Goal: Information Seeking & Learning: Learn about a topic

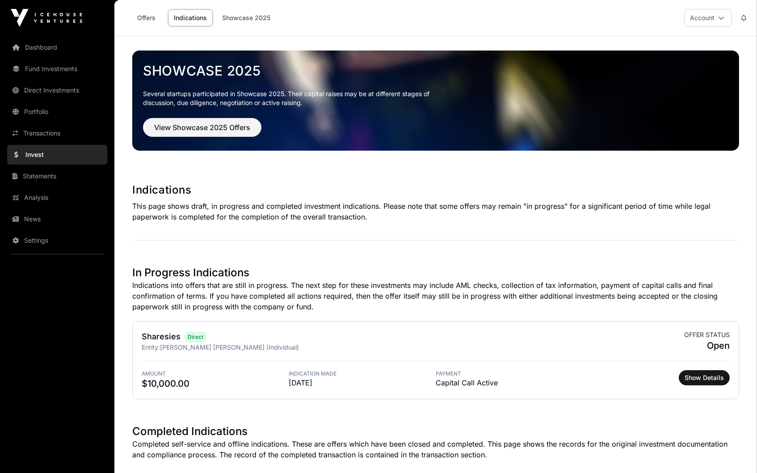
click at [152, 19] on link "Offers" at bounding box center [147, 17] width 36 height 17
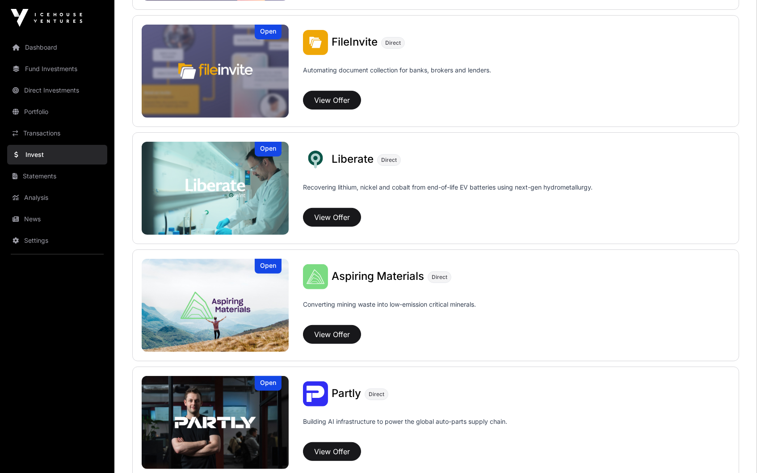
scroll to position [573, 0]
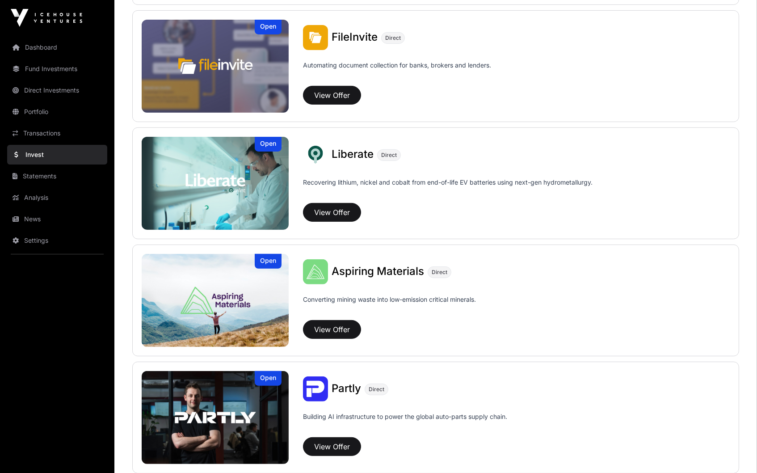
click at [330, 213] on button "View Offer" at bounding box center [332, 212] width 58 height 19
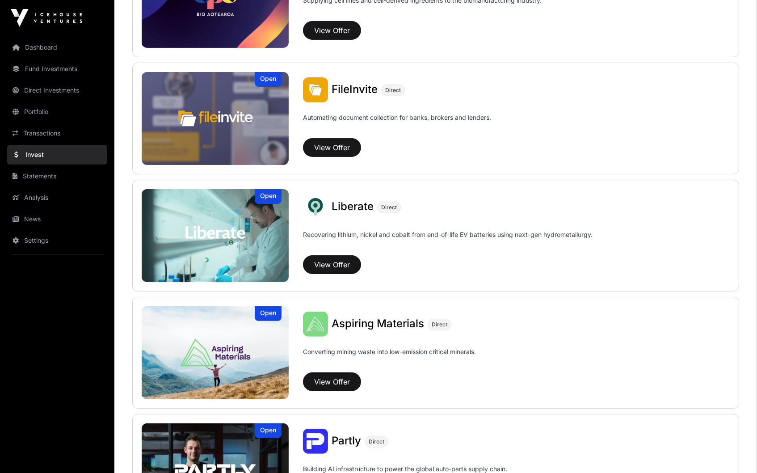
scroll to position [571, 0]
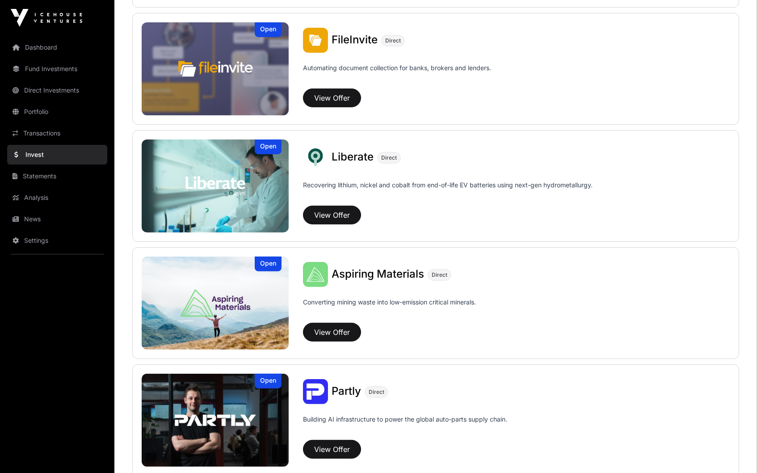
click at [333, 216] on button "View Offer" at bounding box center [332, 215] width 58 height 19
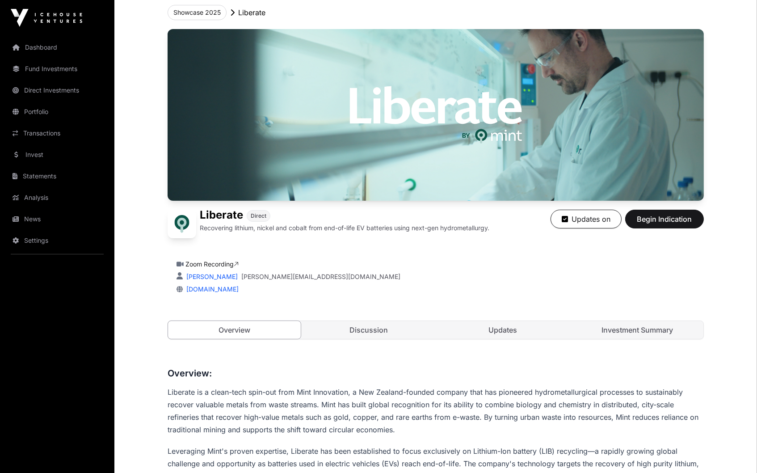
scroll to position [48, 0]
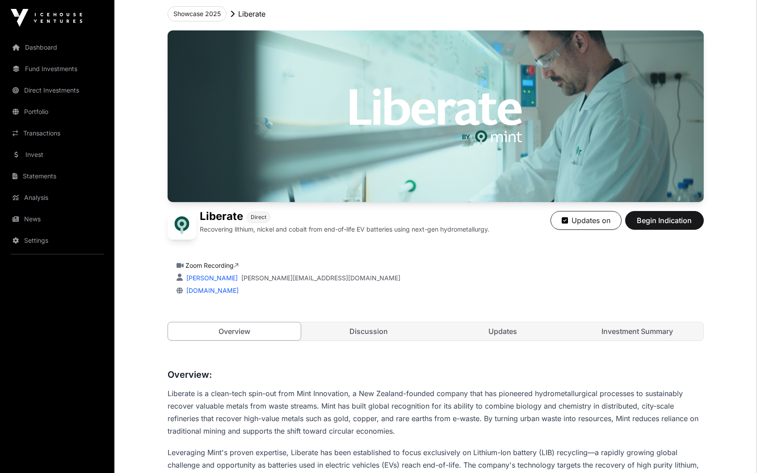
click at [514, 327] on link "Updates" at bounding box center [503, 331] width 133 height 18
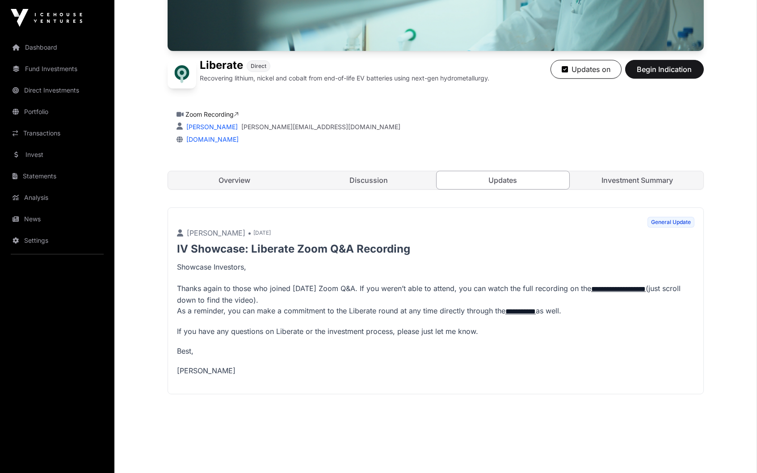
scroll to position [181, 0]
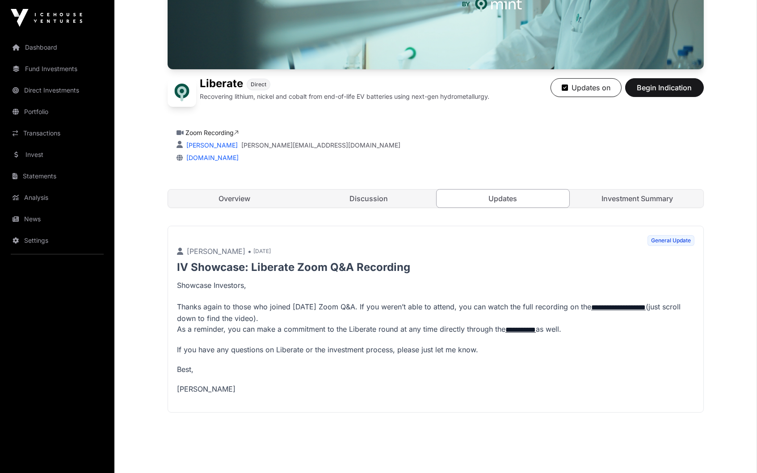
click at [394, 199] on link "Discussion" at bounding box center [369, 199] width 133 height 18
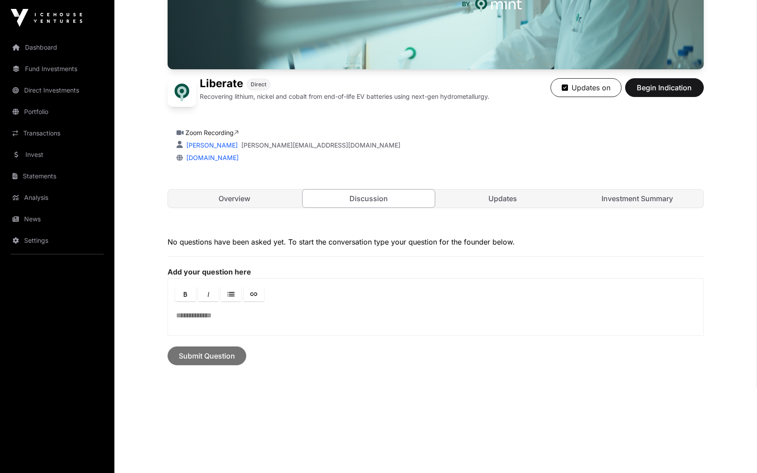
scroll to position [146, 0]
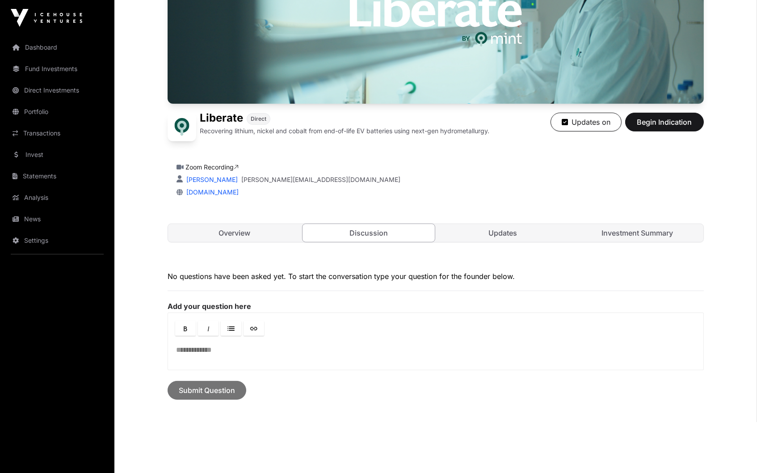
click at [642, 229] on link "Investment Summary" at bounding box center [637, 233] width 133 height 18
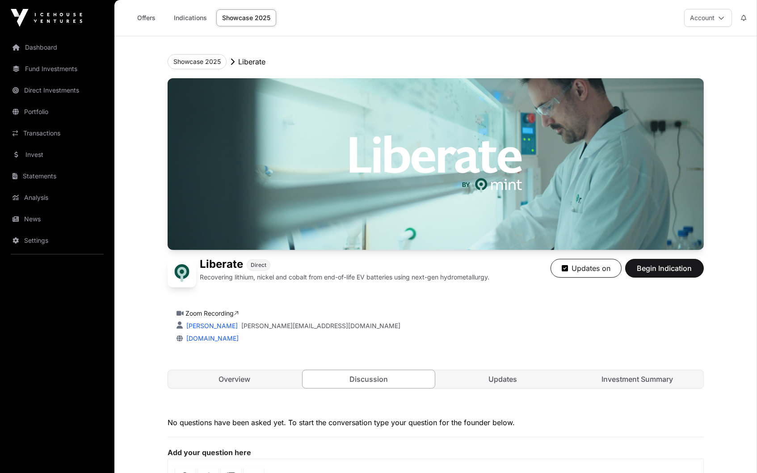
scroll to position [145, 0]
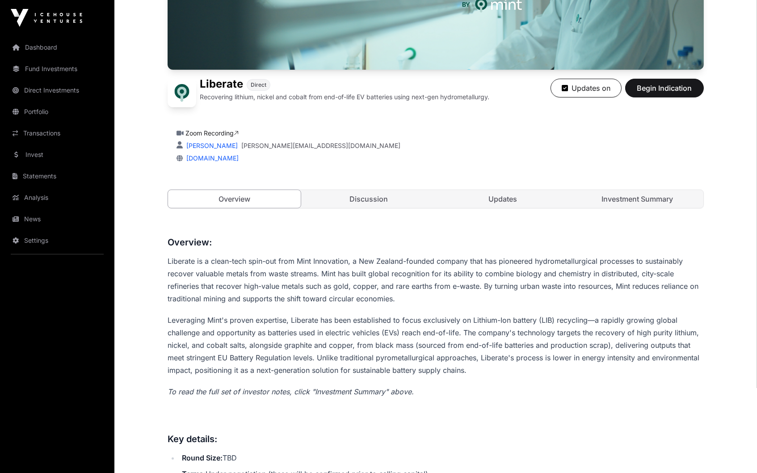
scroll to position [47, 0]
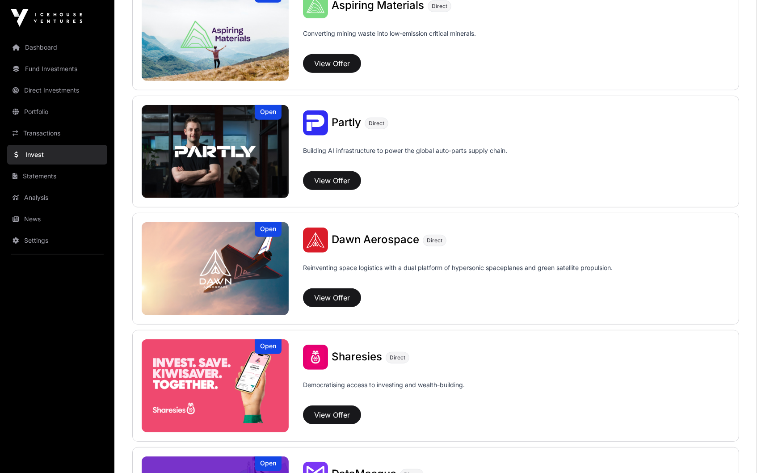
scroll to position [846, 0]
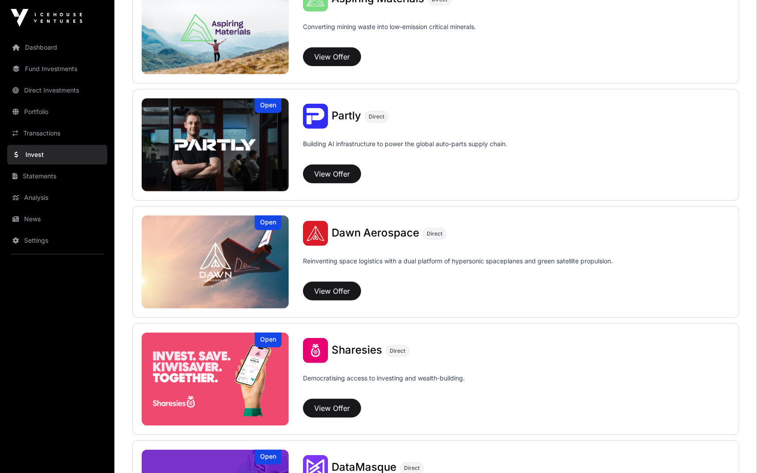
click at [343, 290] on button "View Offer" at bounding box center [332, 291] width 58 height 19
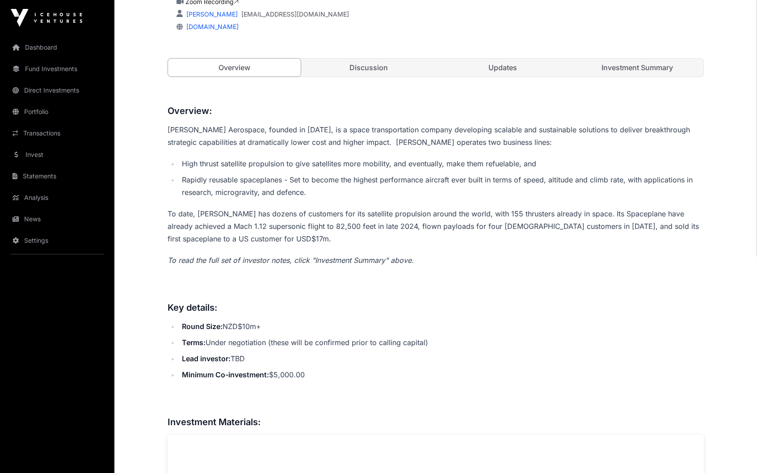
scroll to position [324, 0]
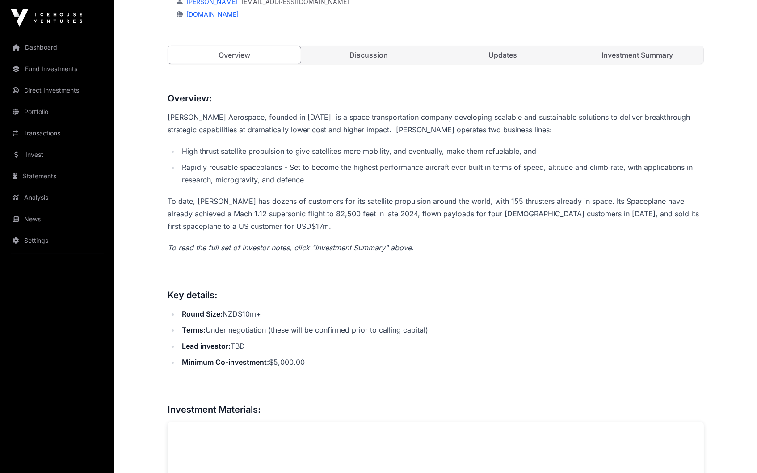
click at [511, 55] on link "Updates" at bounding box center [503, 55] width 133 height 18
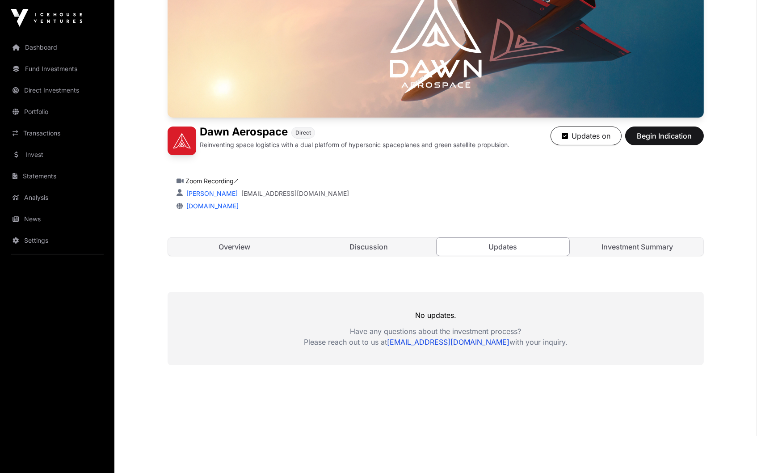
click at [406, 244] on link "Discussion" at bounding box center [369, 247] width 133 height 18
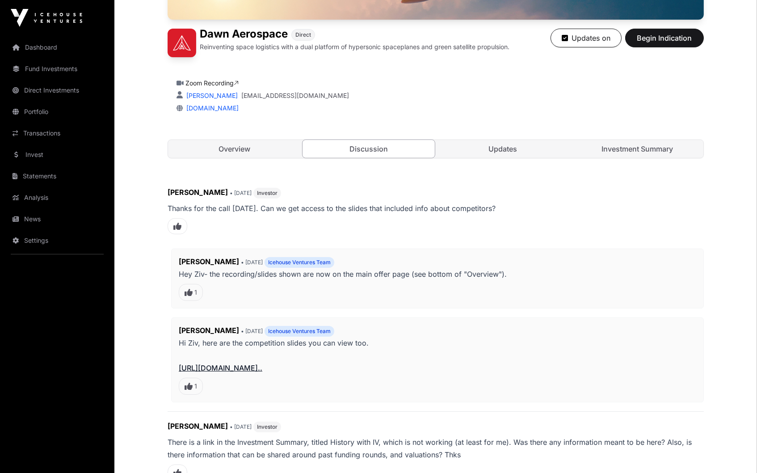
scroll to position [231, 0]
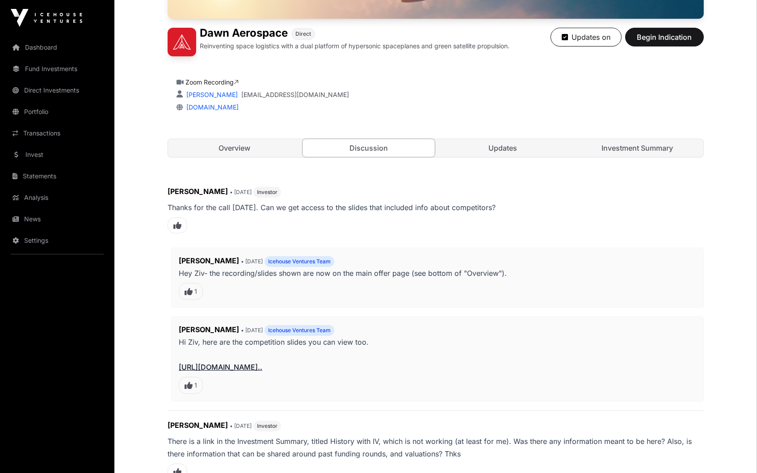
click at [649, 147] on link "Investment Summary" at bounding box center [637, 148] width 133 height 18
